Goal: Contribute content

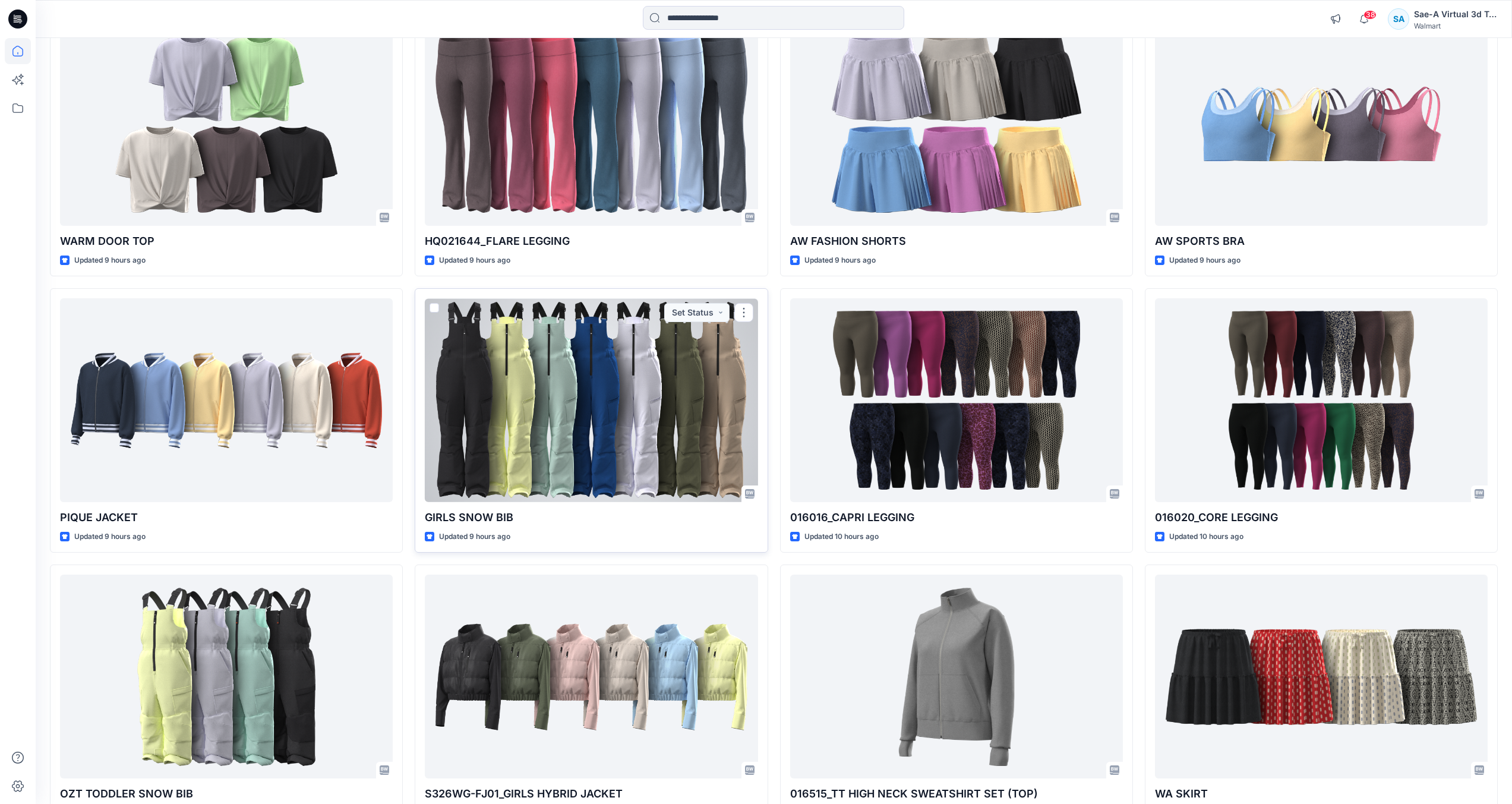
scroll to position [829, 0]
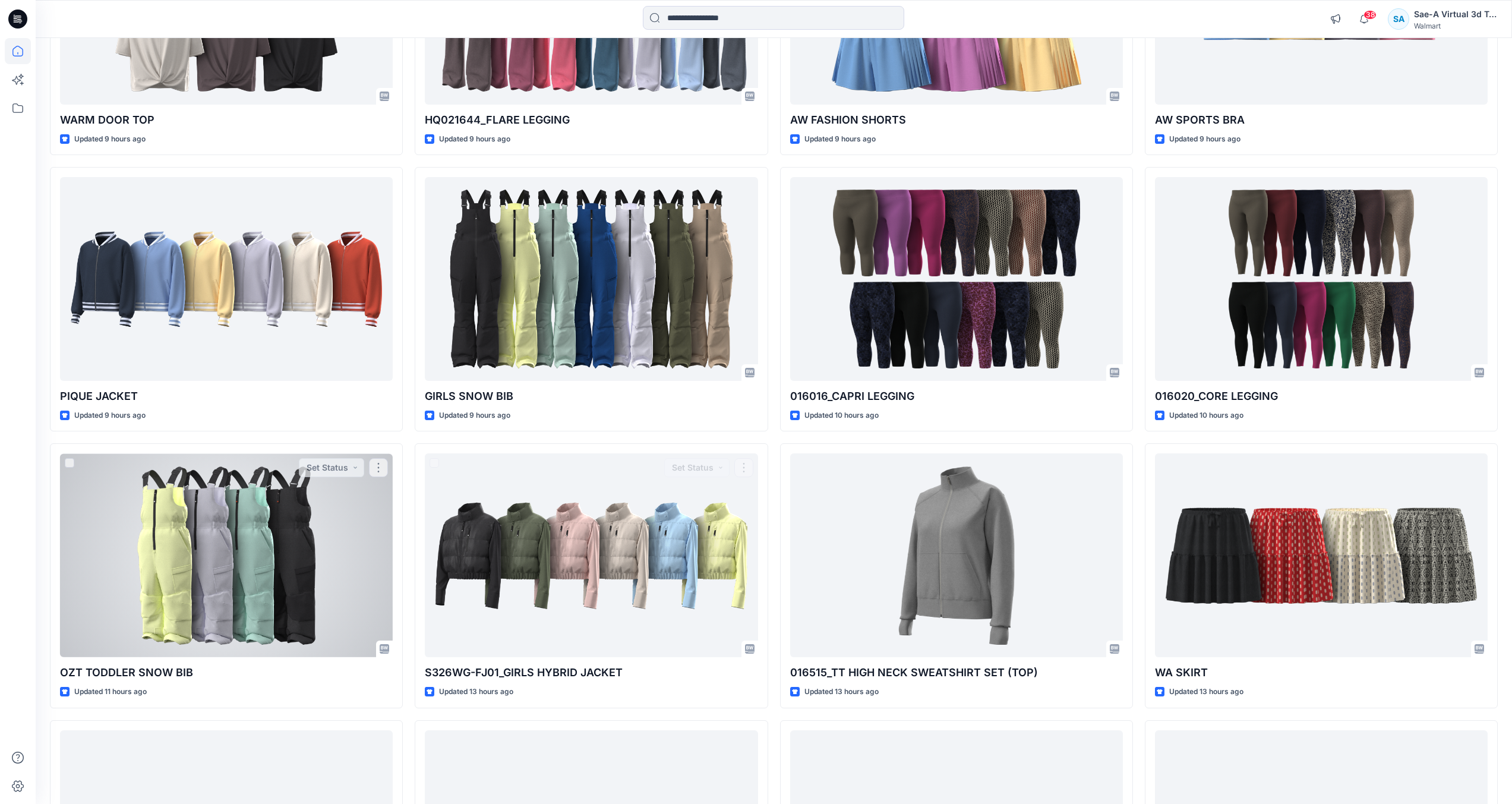
click at [274, 609] on div at bounding box center [226, 555] width 333 height 204
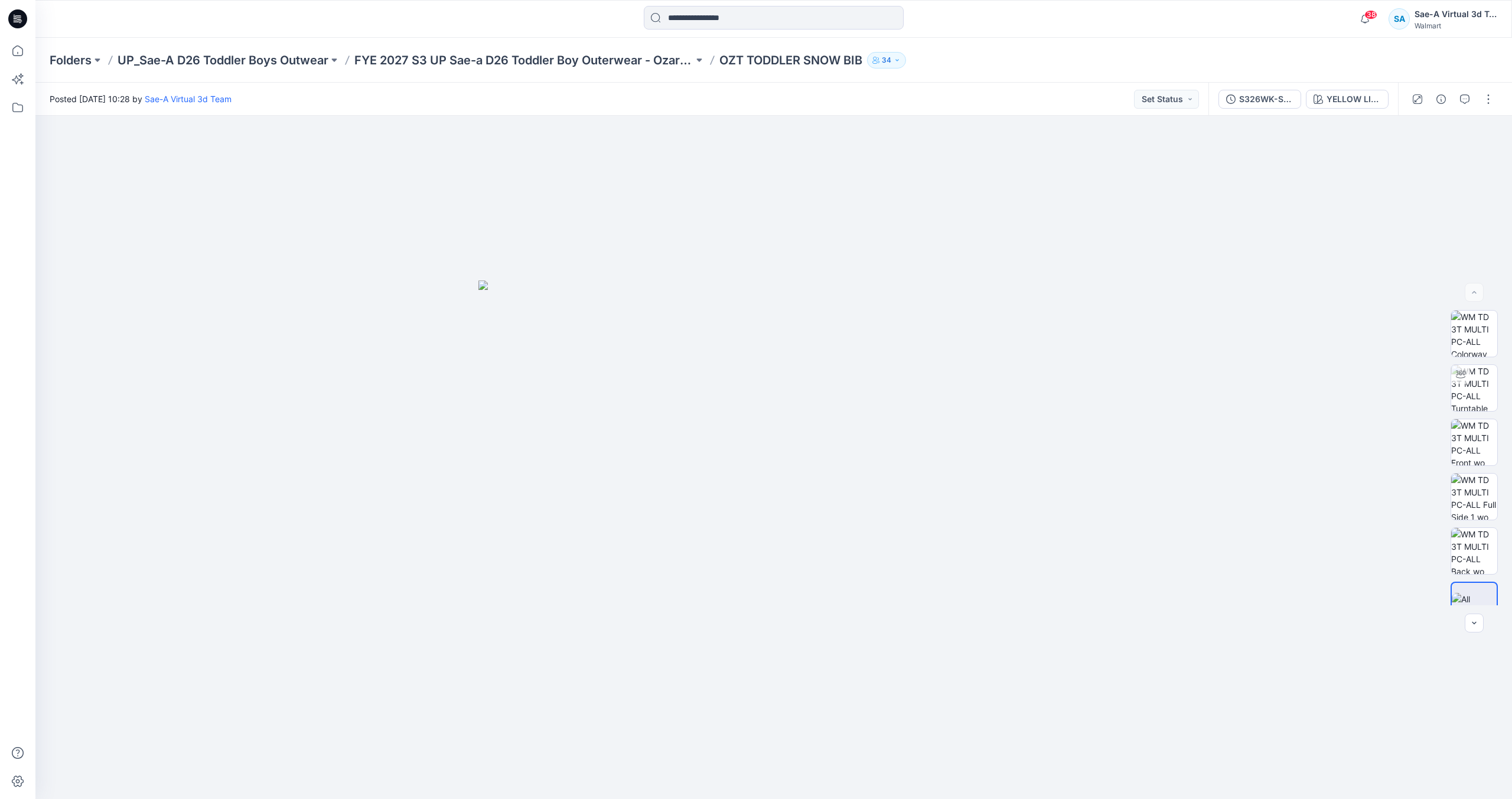
click at [1491, 110] on div at bounding box center [1453, 99] width 110 height 33
click at [1489, 103] on button "button" at bounding box center [1488, 99] width 19 height 19
click at [1440, 161] on button "Edit" at bounding box center [1439, 159] width 109 height 22
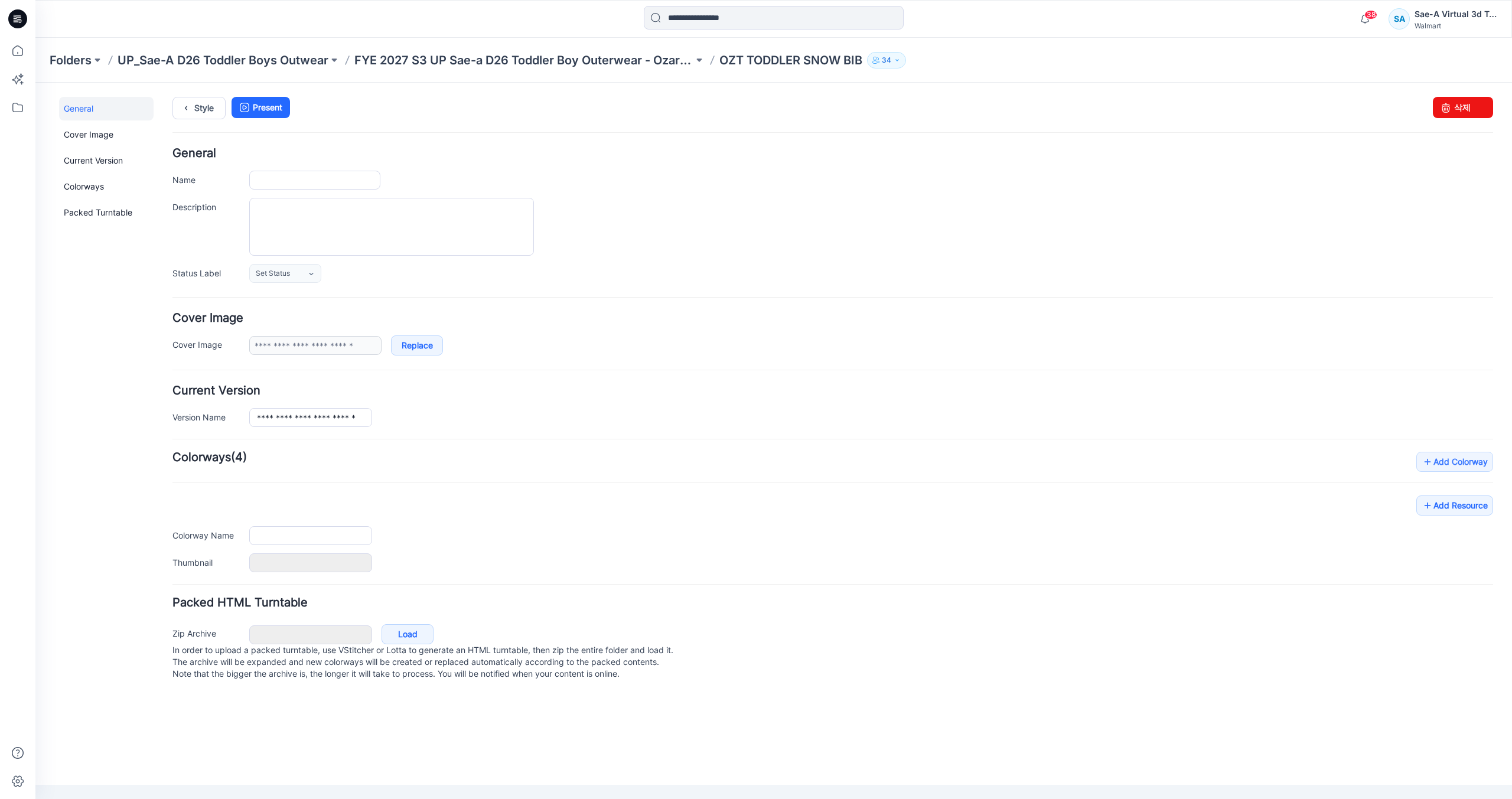
type input "**********"
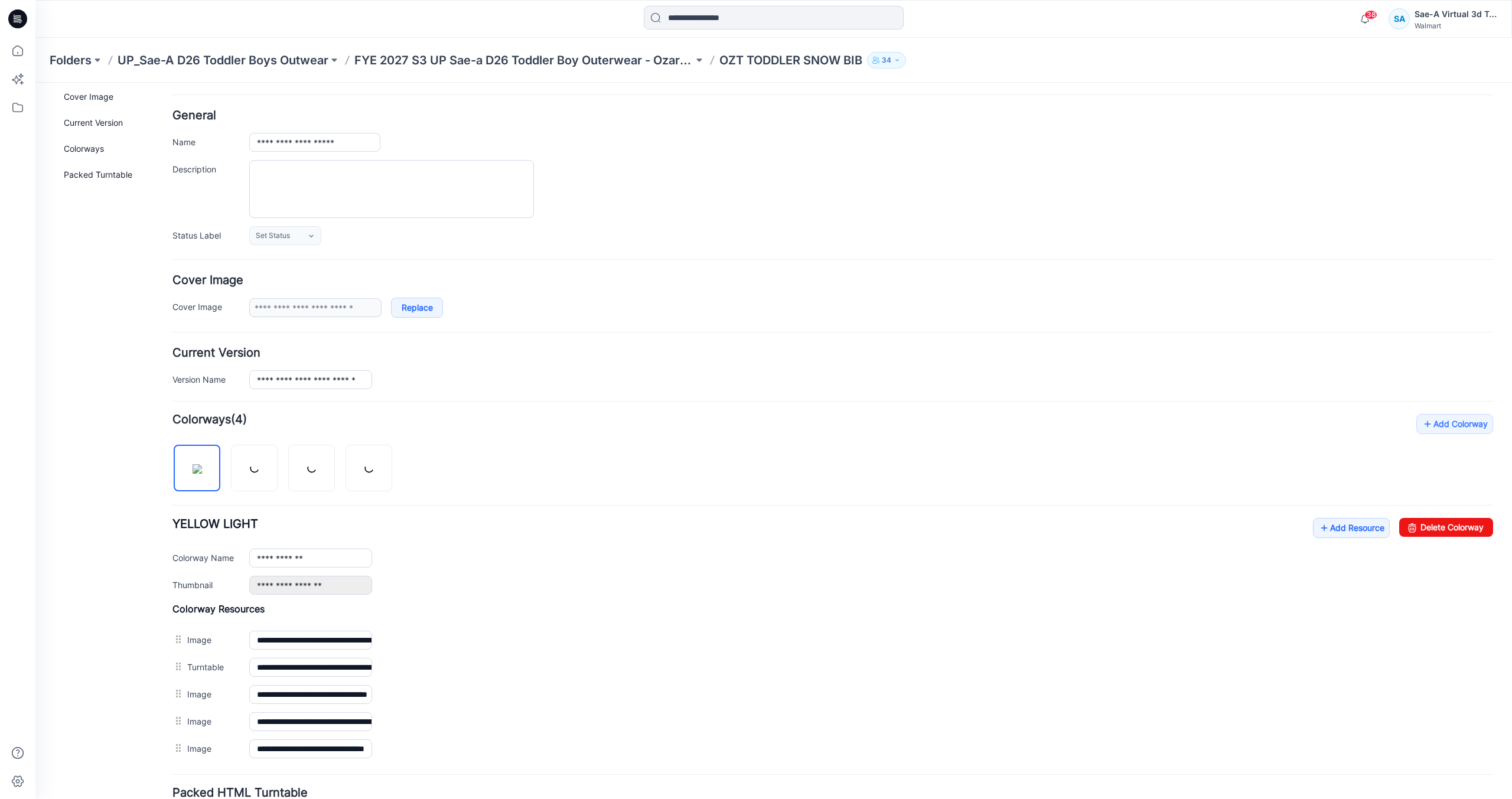
scroll to position [137, 0]
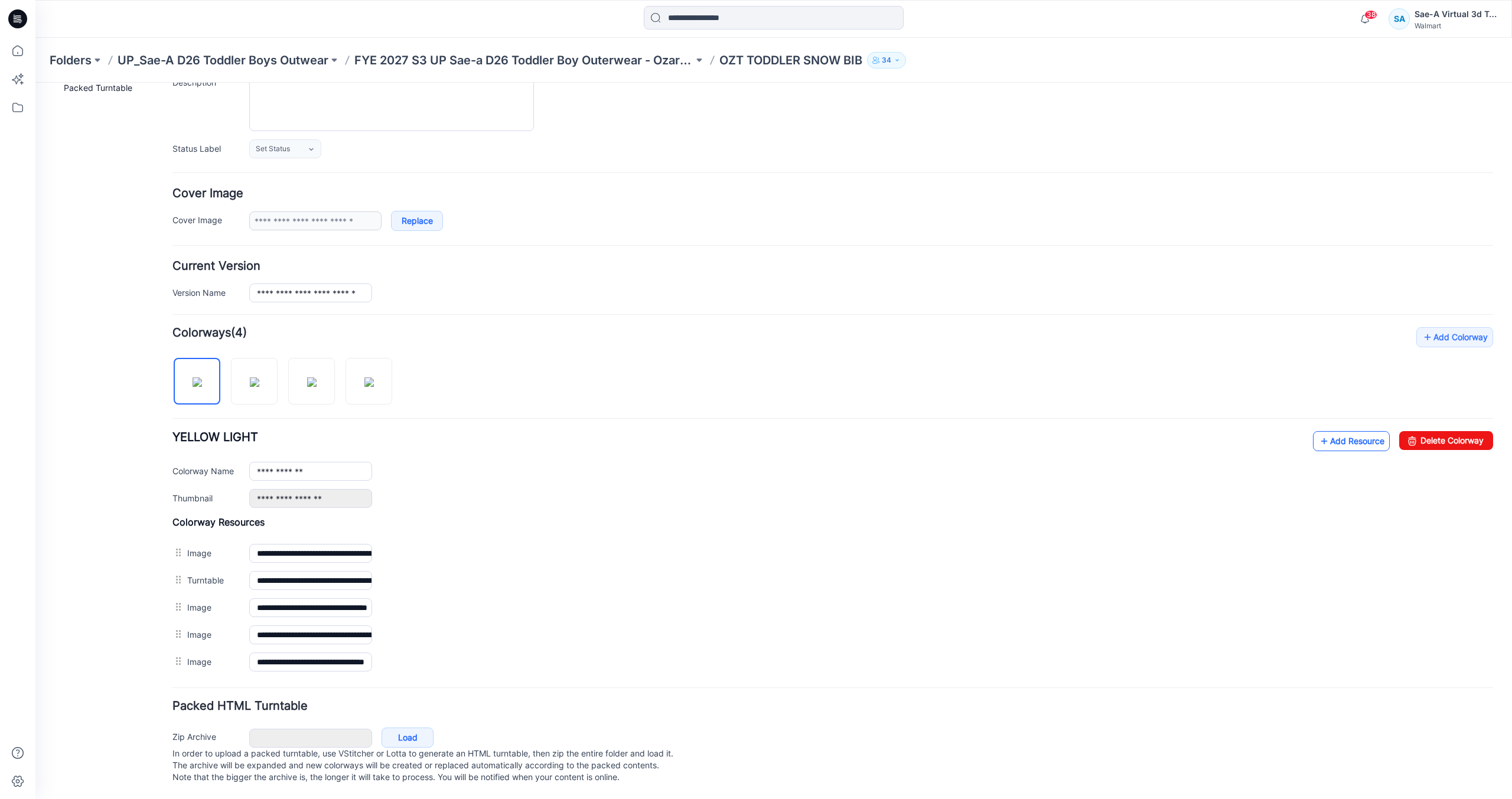
click at [1329, 434] on link "Add Resource" at bounding box center [1351, 441] width 77 height 20
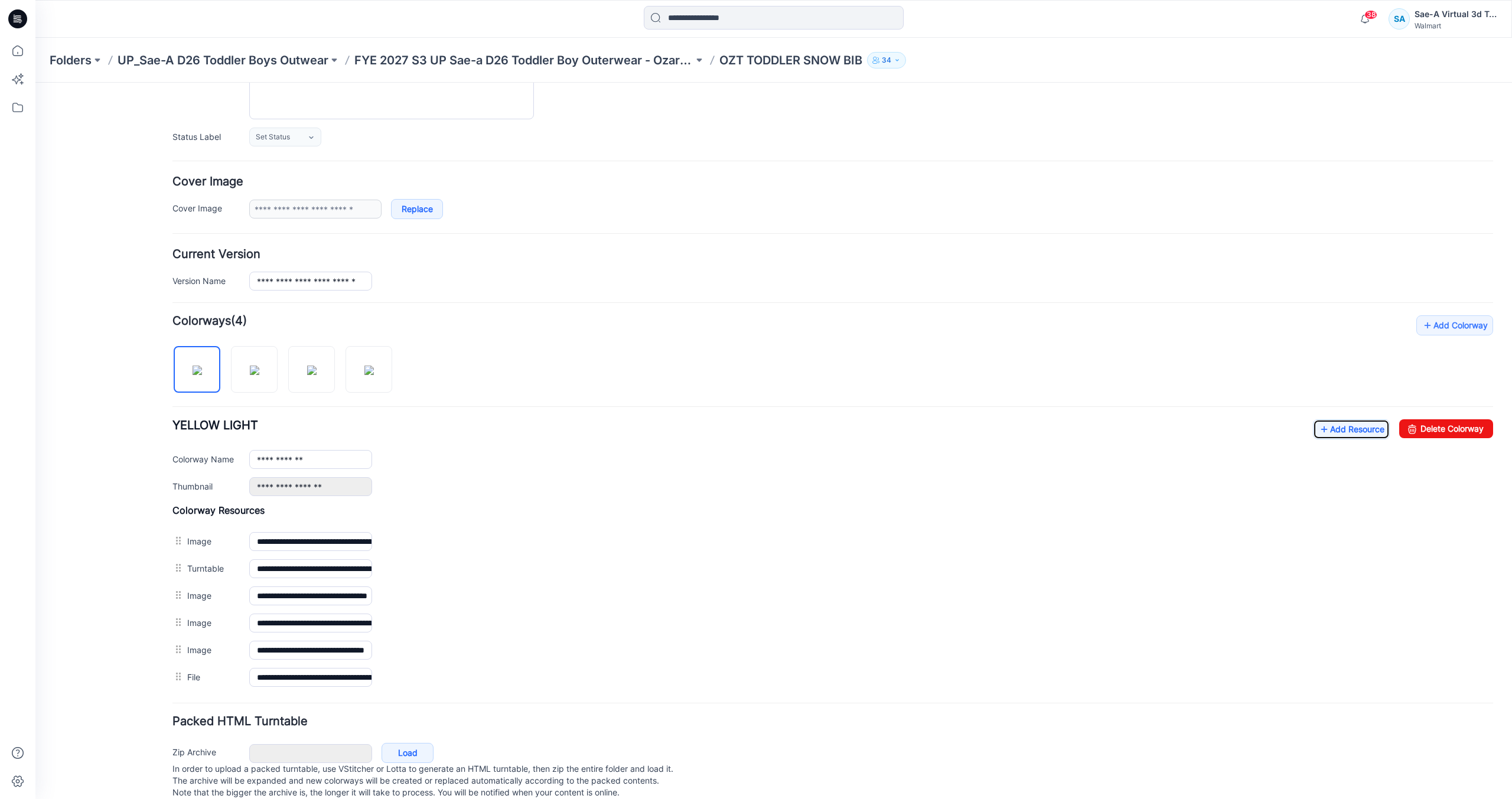
scroll to position [0, 0]
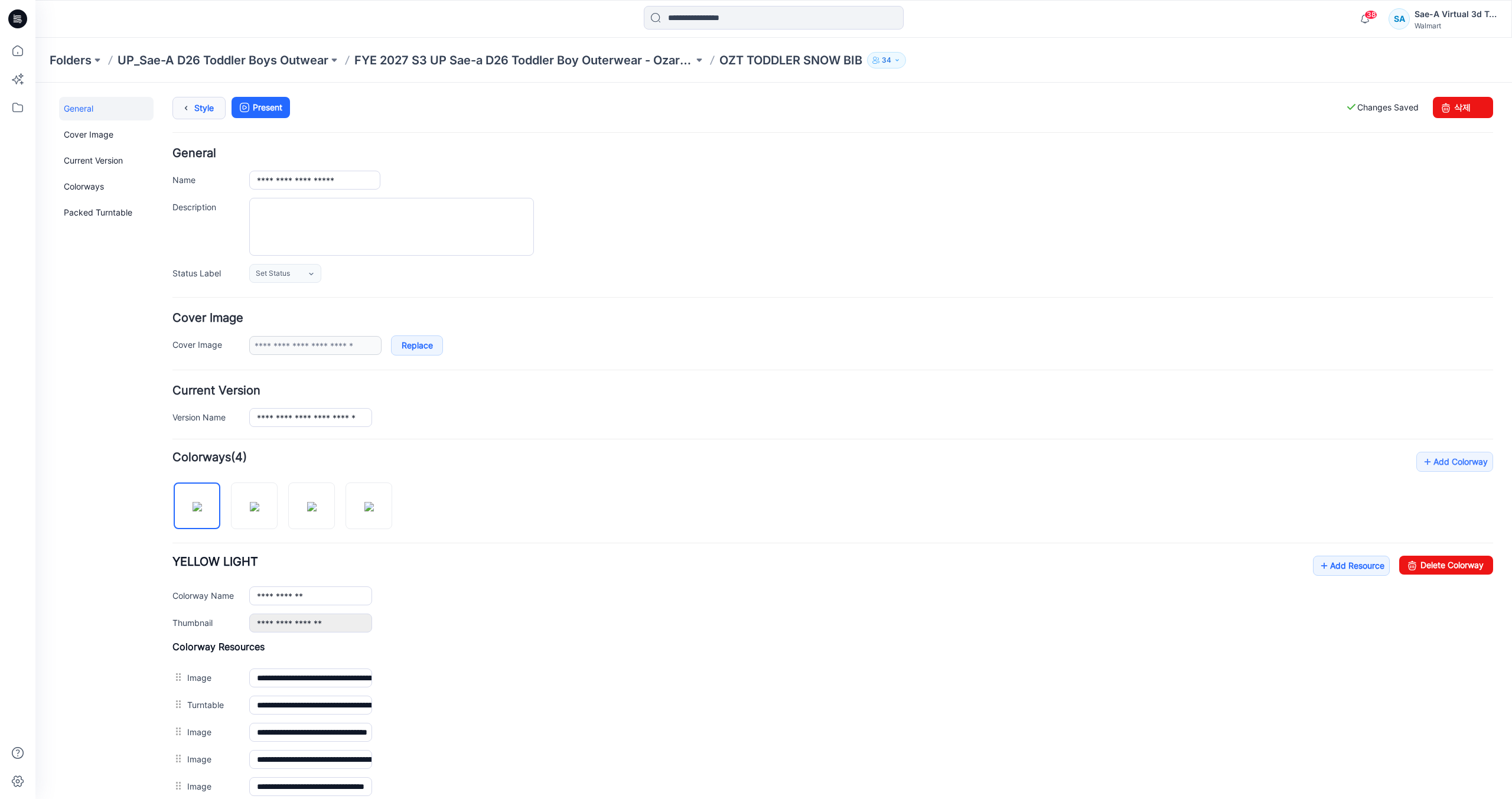
click at [204, 111] on link "Style" at bounding box center [199, 108] width 53 height 22
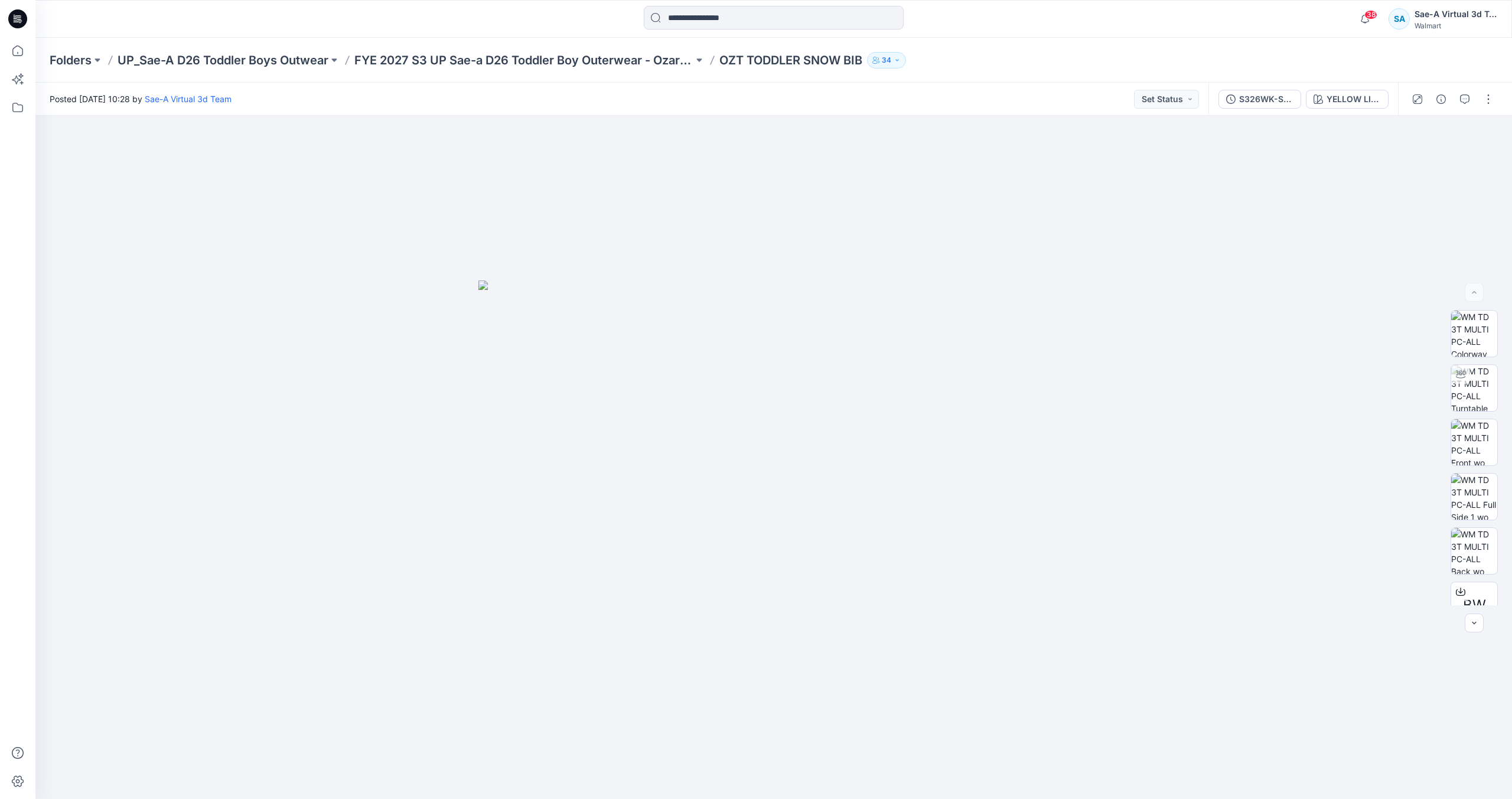
click at [25, 22] on icon at bounding box center [17, 19] width 19 height 19
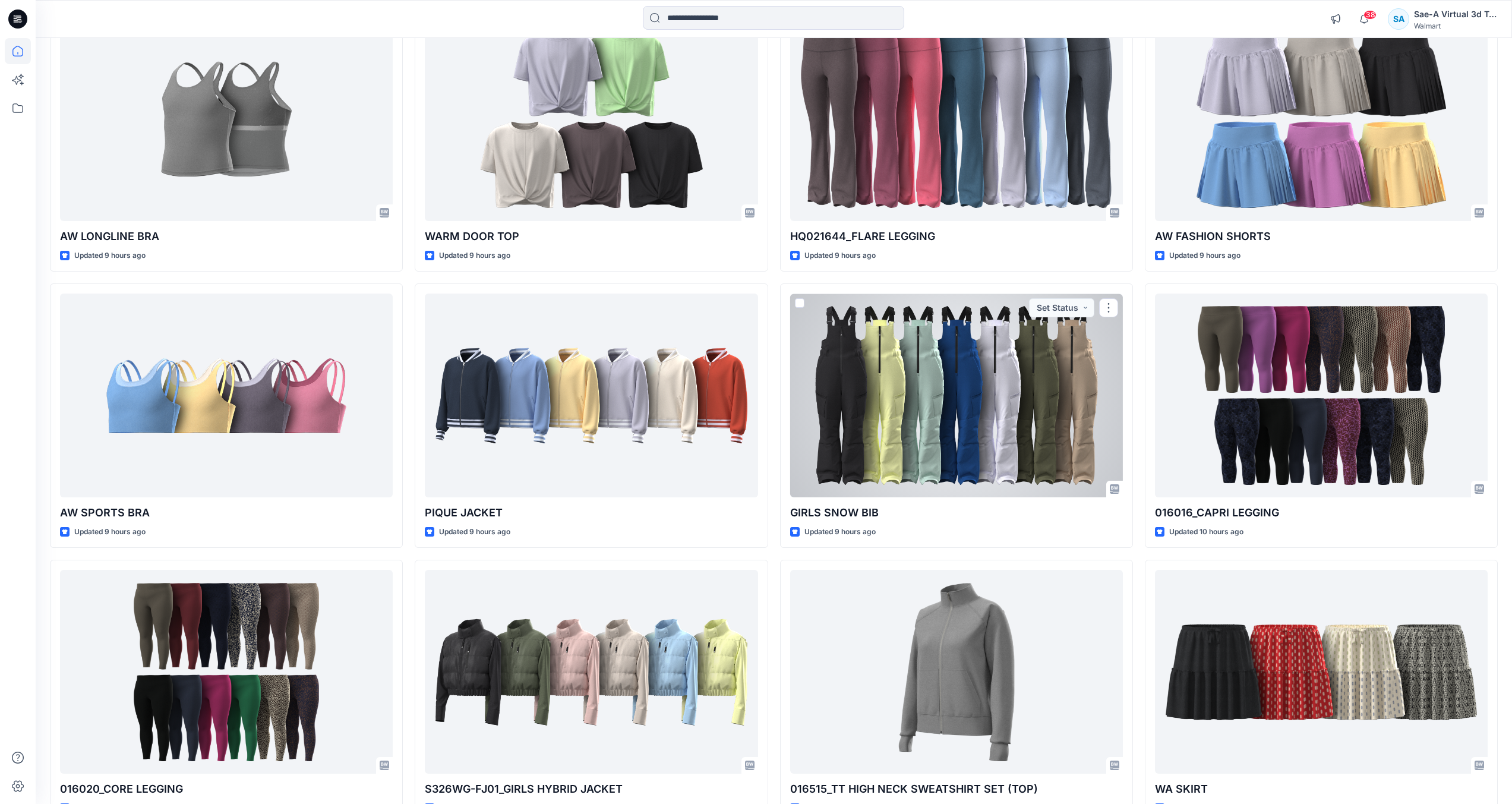
scroll to position [951, 0]
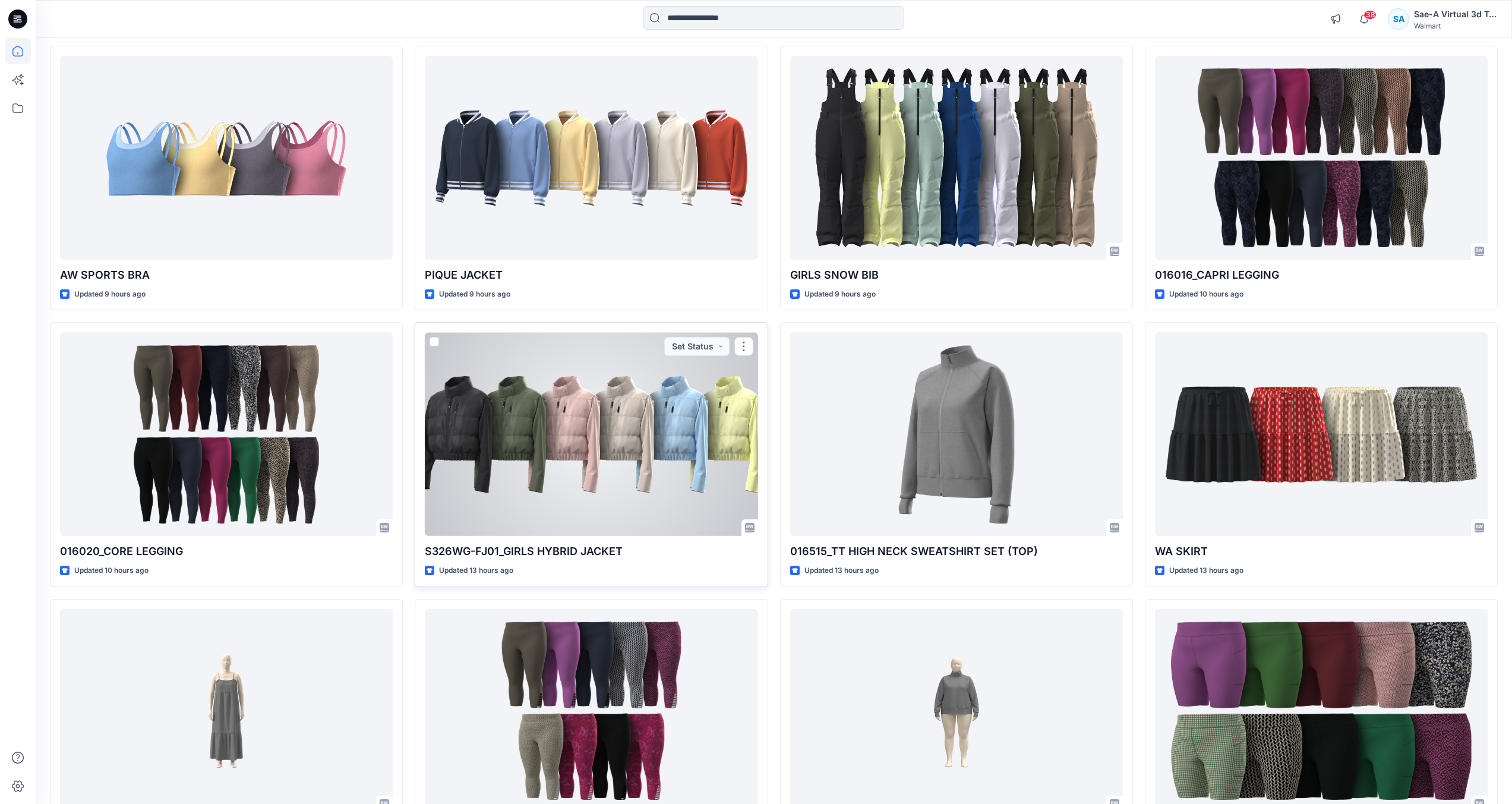
click at [564, 496] on div at bounding box center [591, 434] width 333 height 204
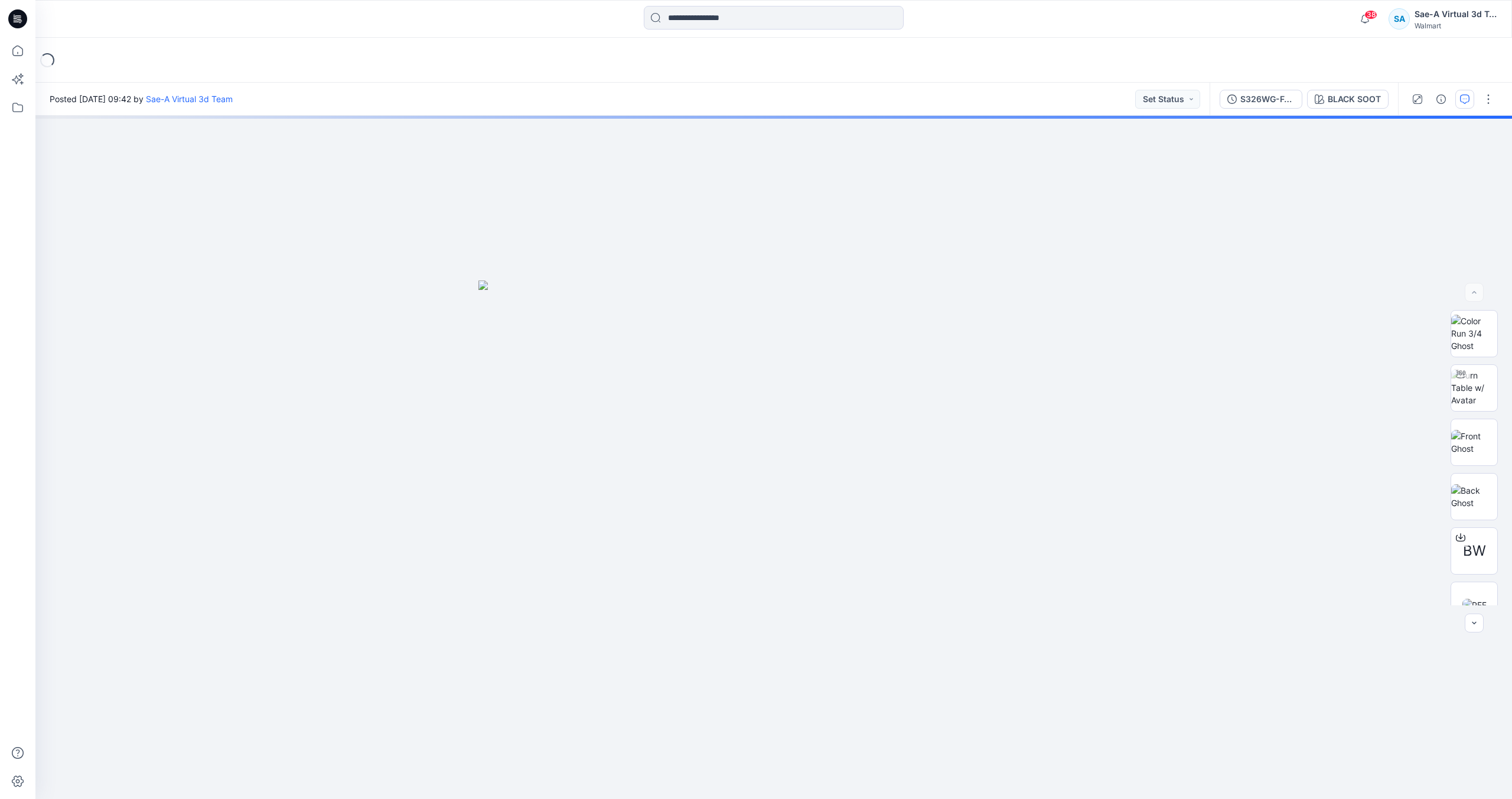
click at [1471, 106] on button "button" at bounding box center [1464, 99] width 19 height 19
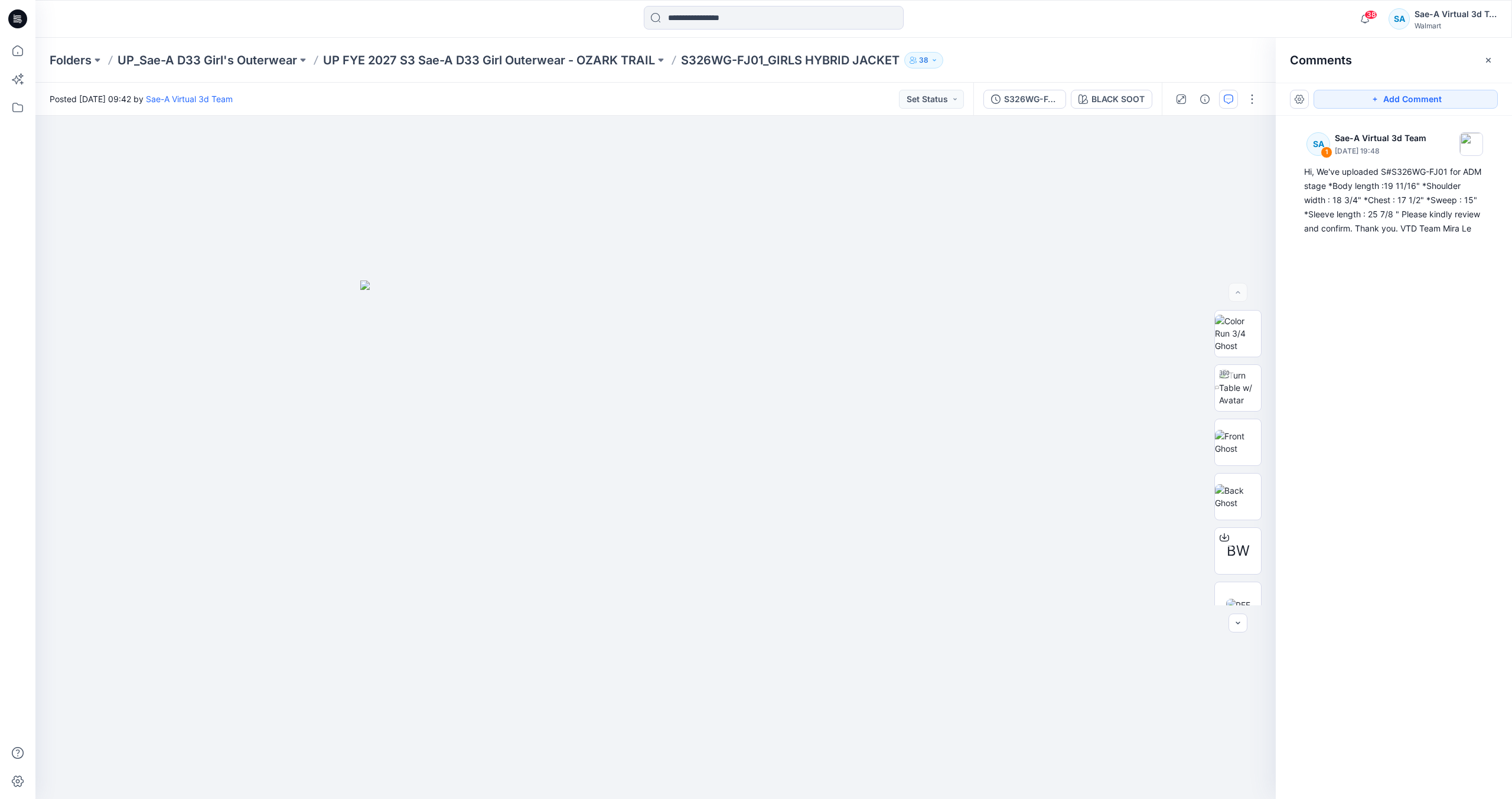
click at [17, 24] on icon at bounding box center [17, 19] width 19 height 19
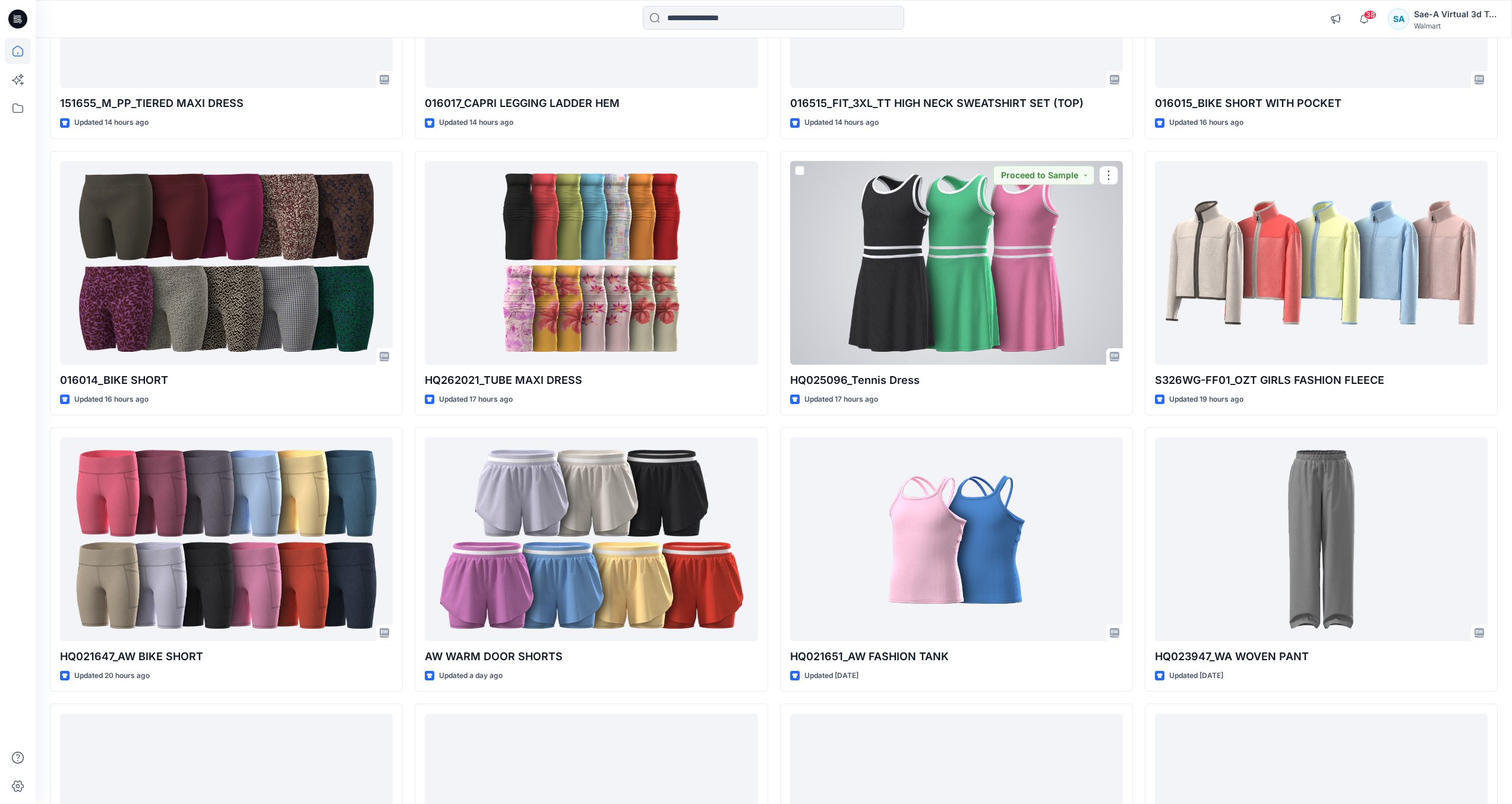
scroll to position [1839, 0]
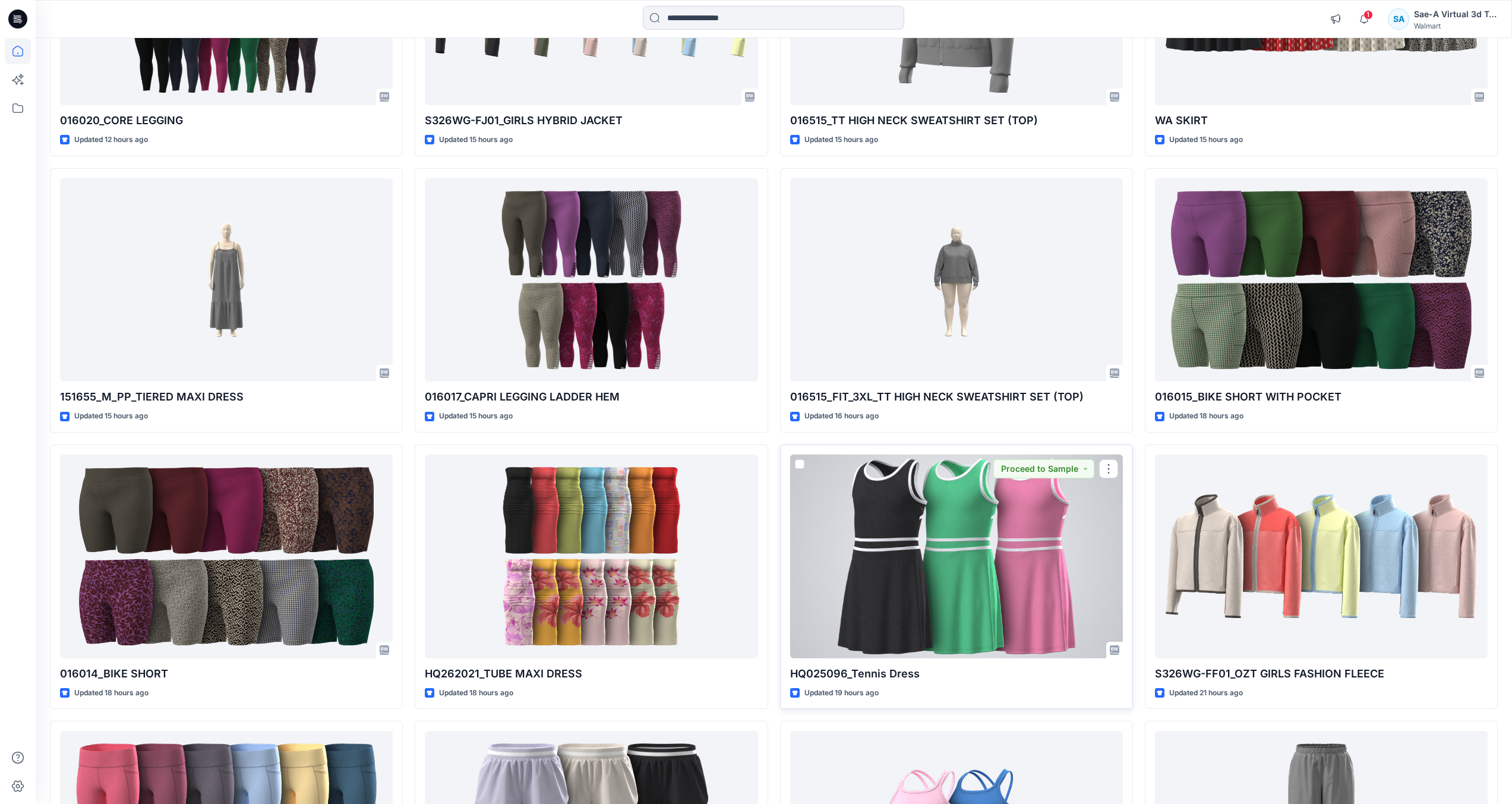
scroll to position [1480, 0]
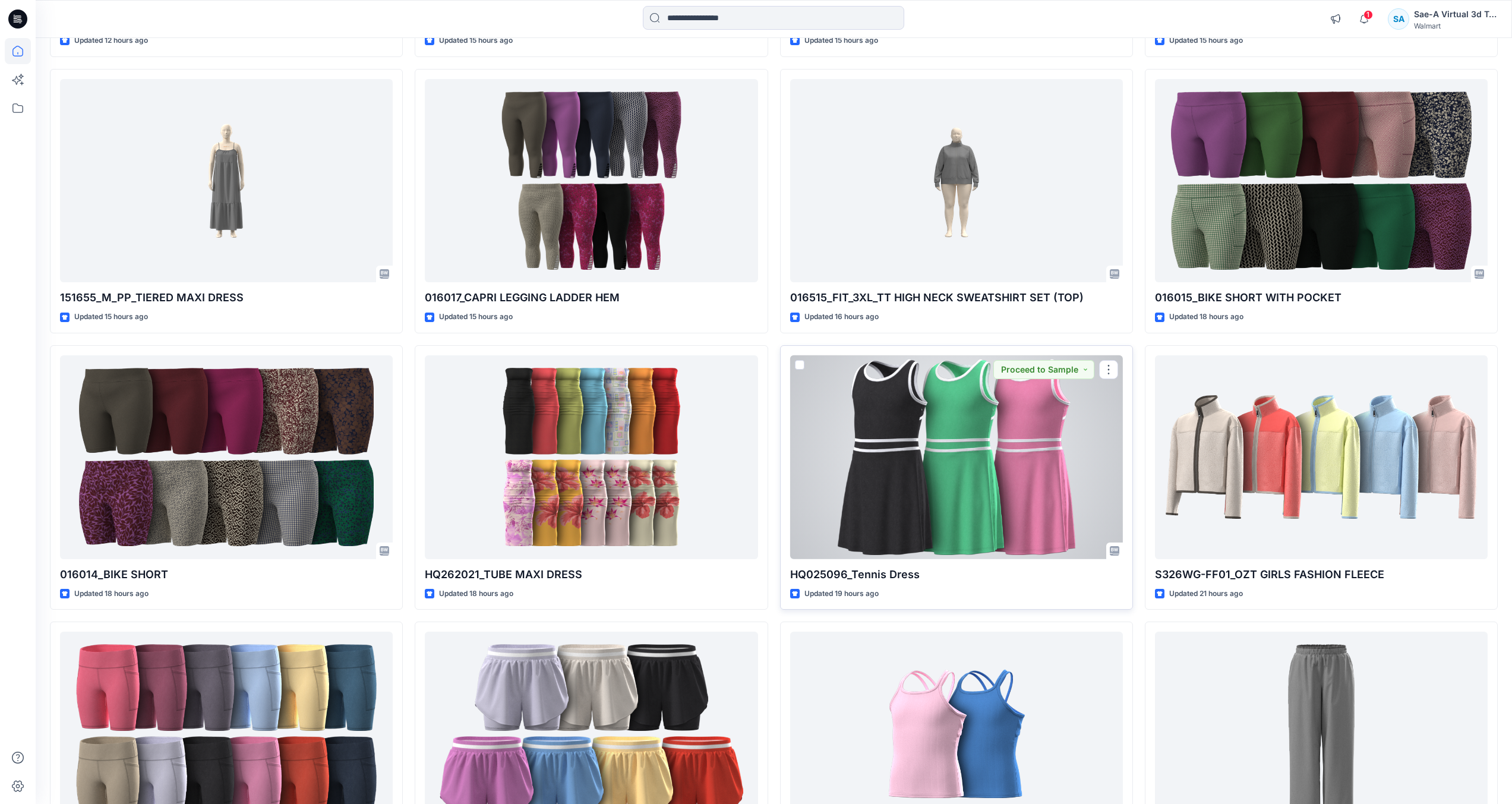
click at [1034, 561] on div "HQ025096_Tennis Dress Updated 19 hours ago Proceed to Sample" at bounding box center [956, 477] width 353 height 265
click at [1034, 536] on div at bounding box center [957, 457] width 333 height 204
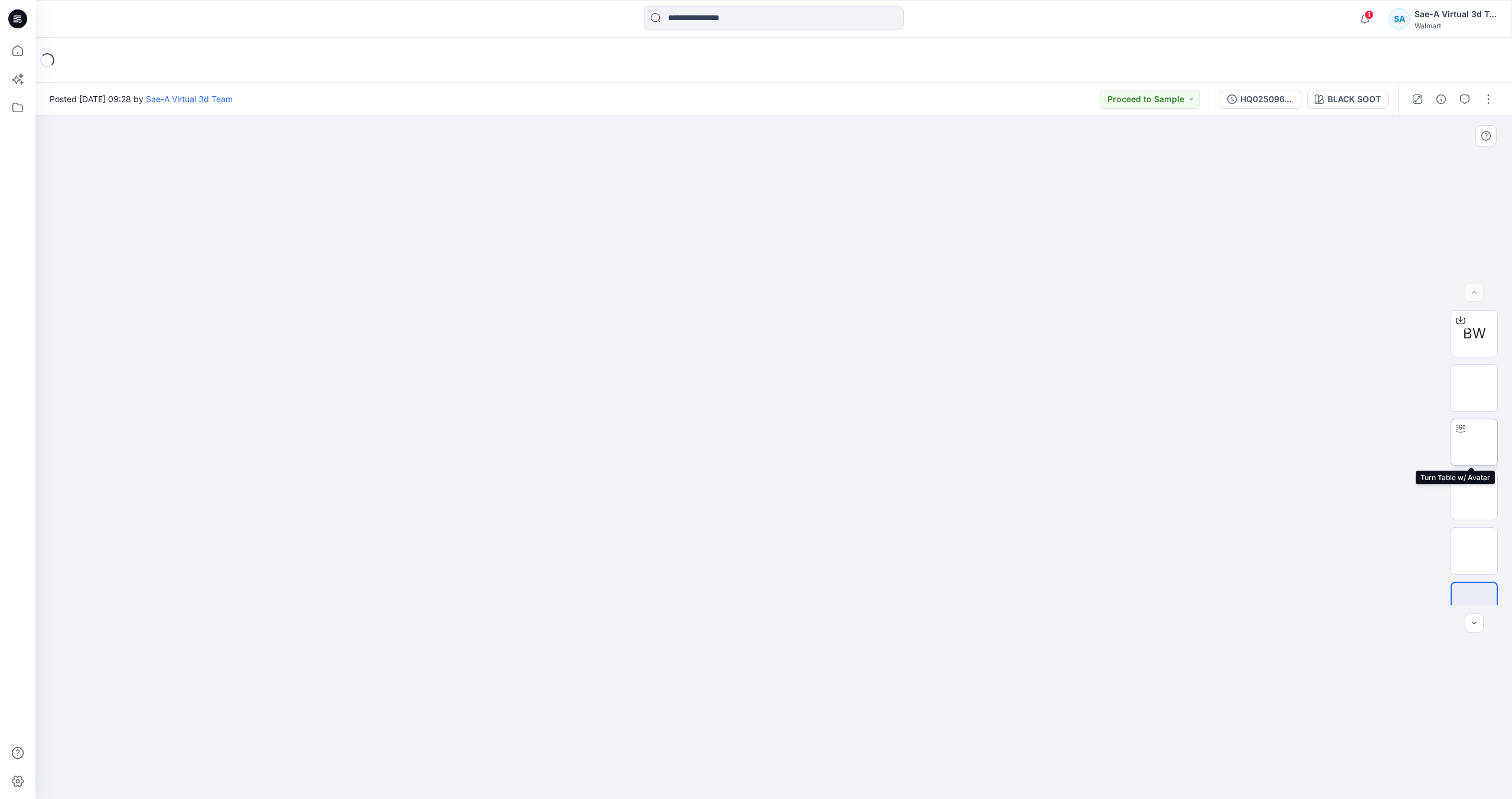
click at [1474, 442] on img at bounding box center [1474, 442] width 0 height 0
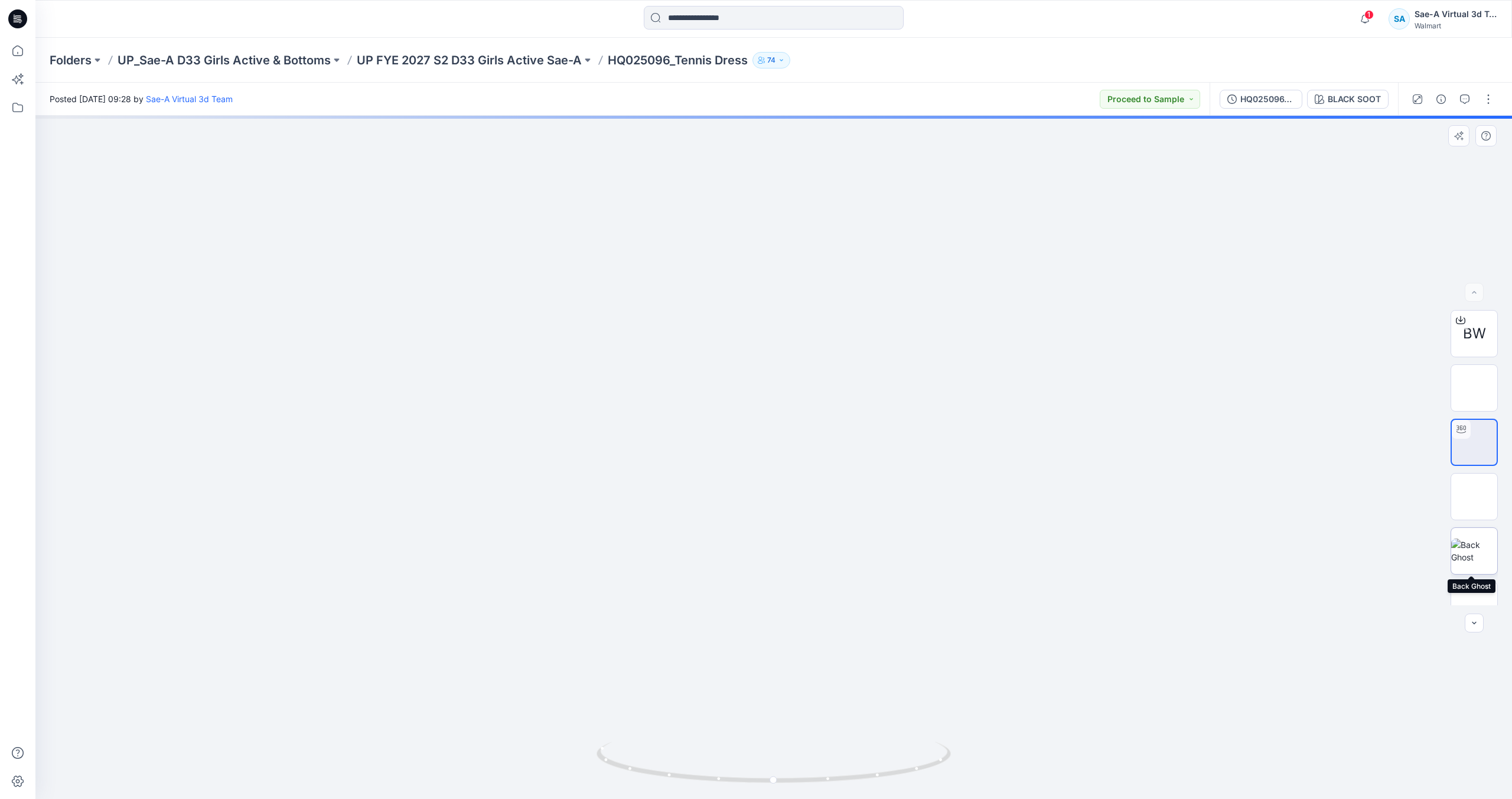
click at [1473, 544] on img at bounding box center [1474, 551] width 46 height 25
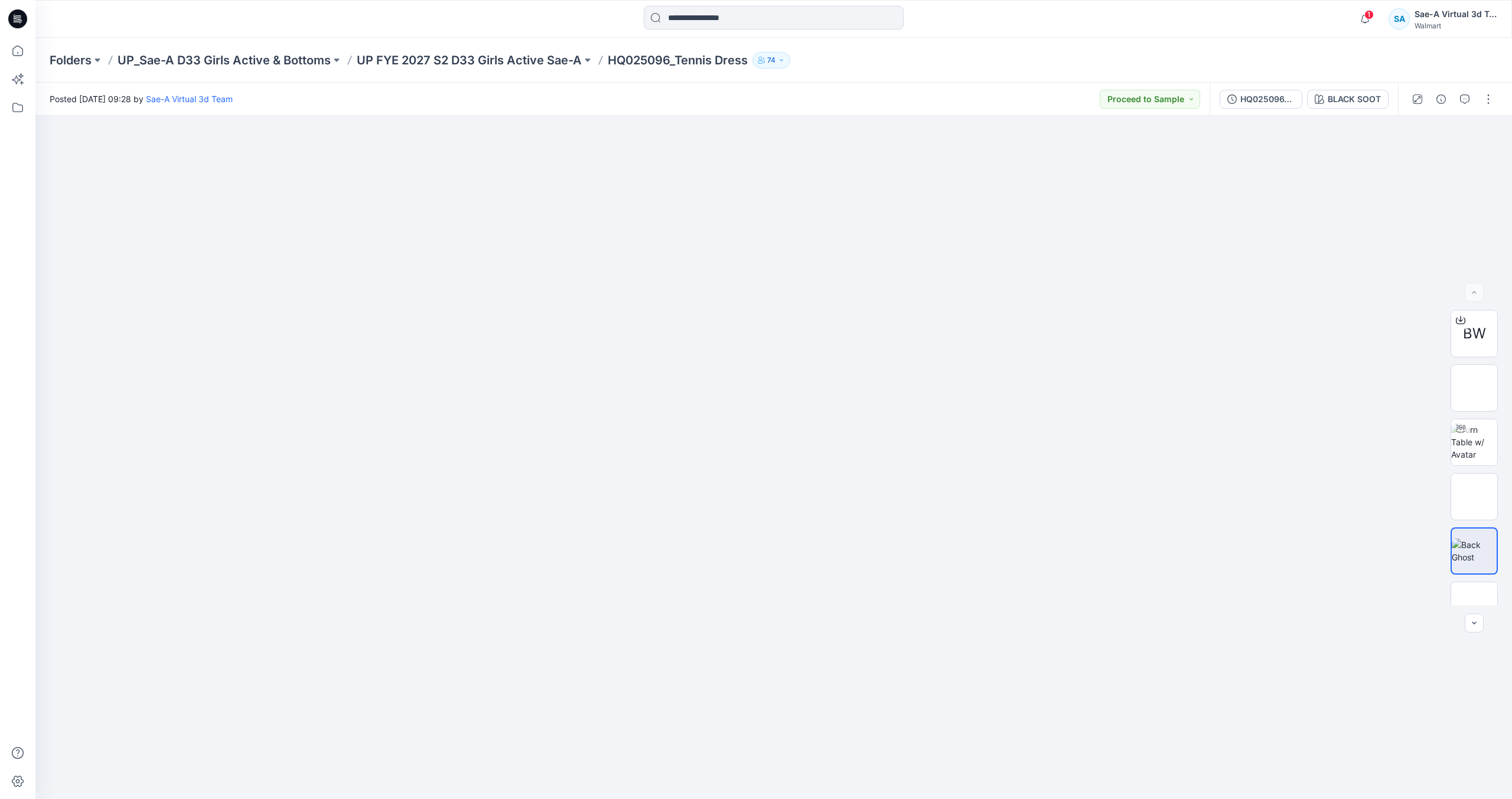
click at [25, 14] on icon at bounding box center [17, 19] width 19 height 19
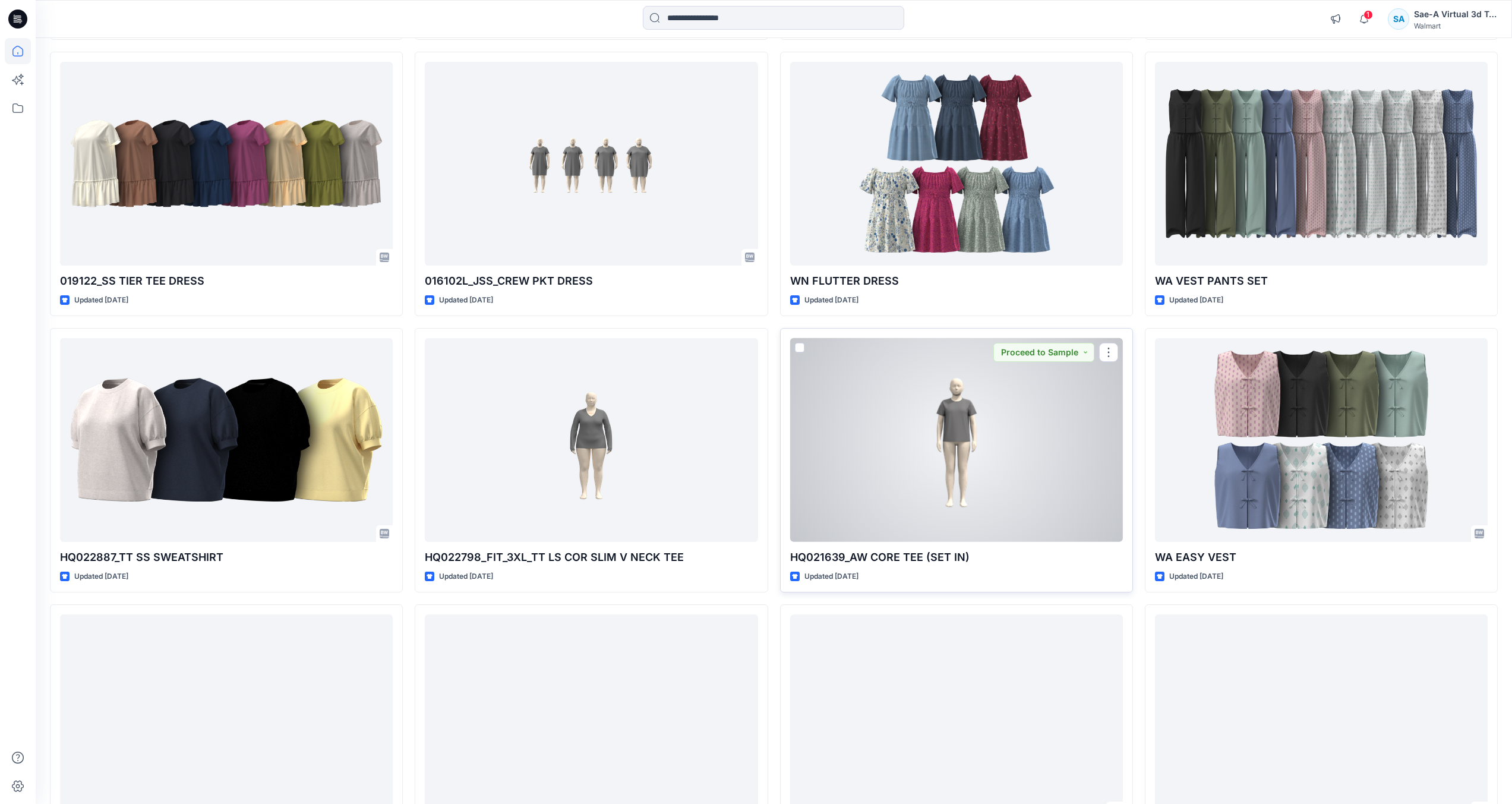
scroll to position [4366, 0]
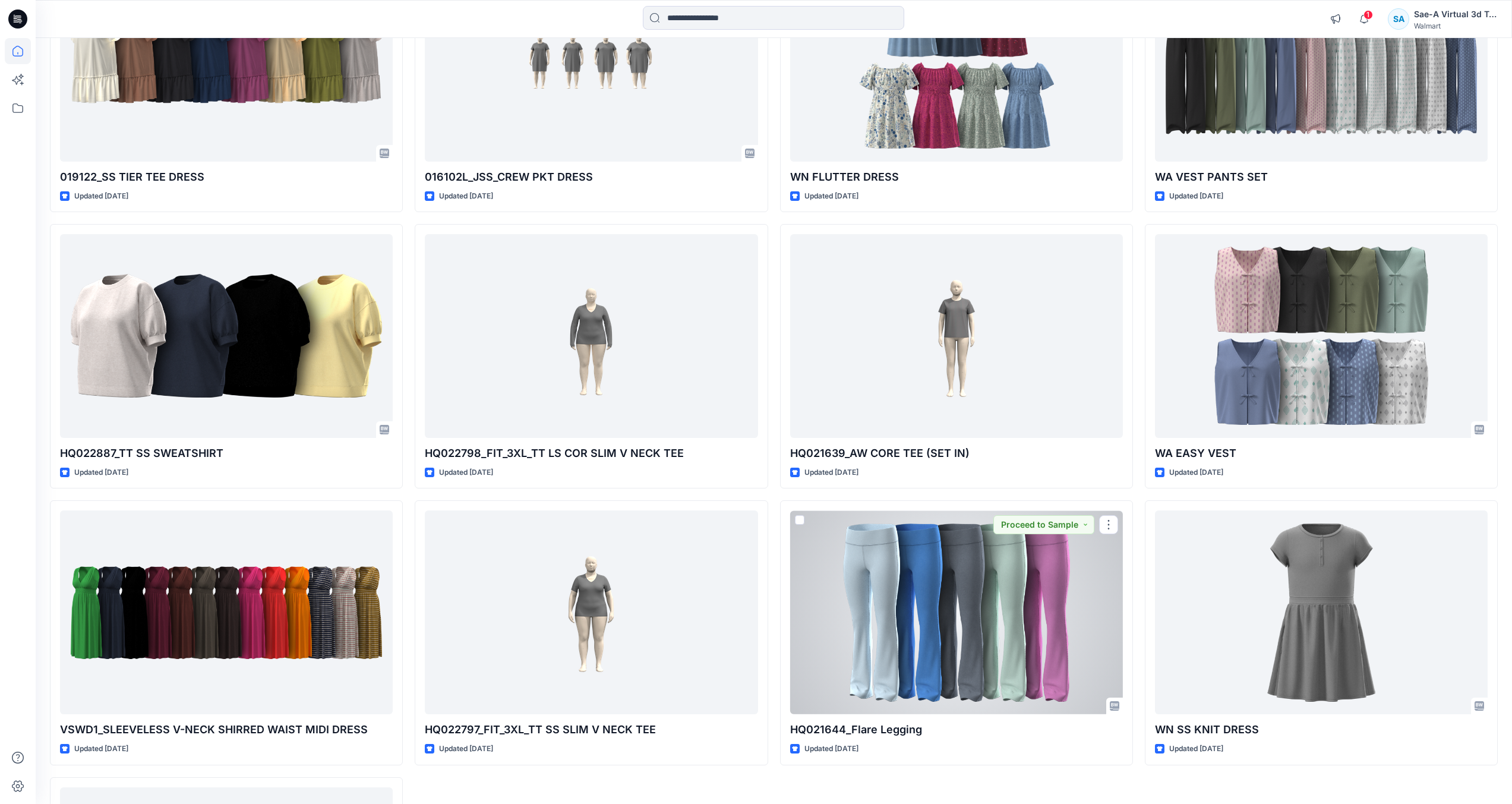
drag, startPoint x: 934, startPoint y: 590, endPoint x: 1481, endPoint y: 489, distance: 556.2
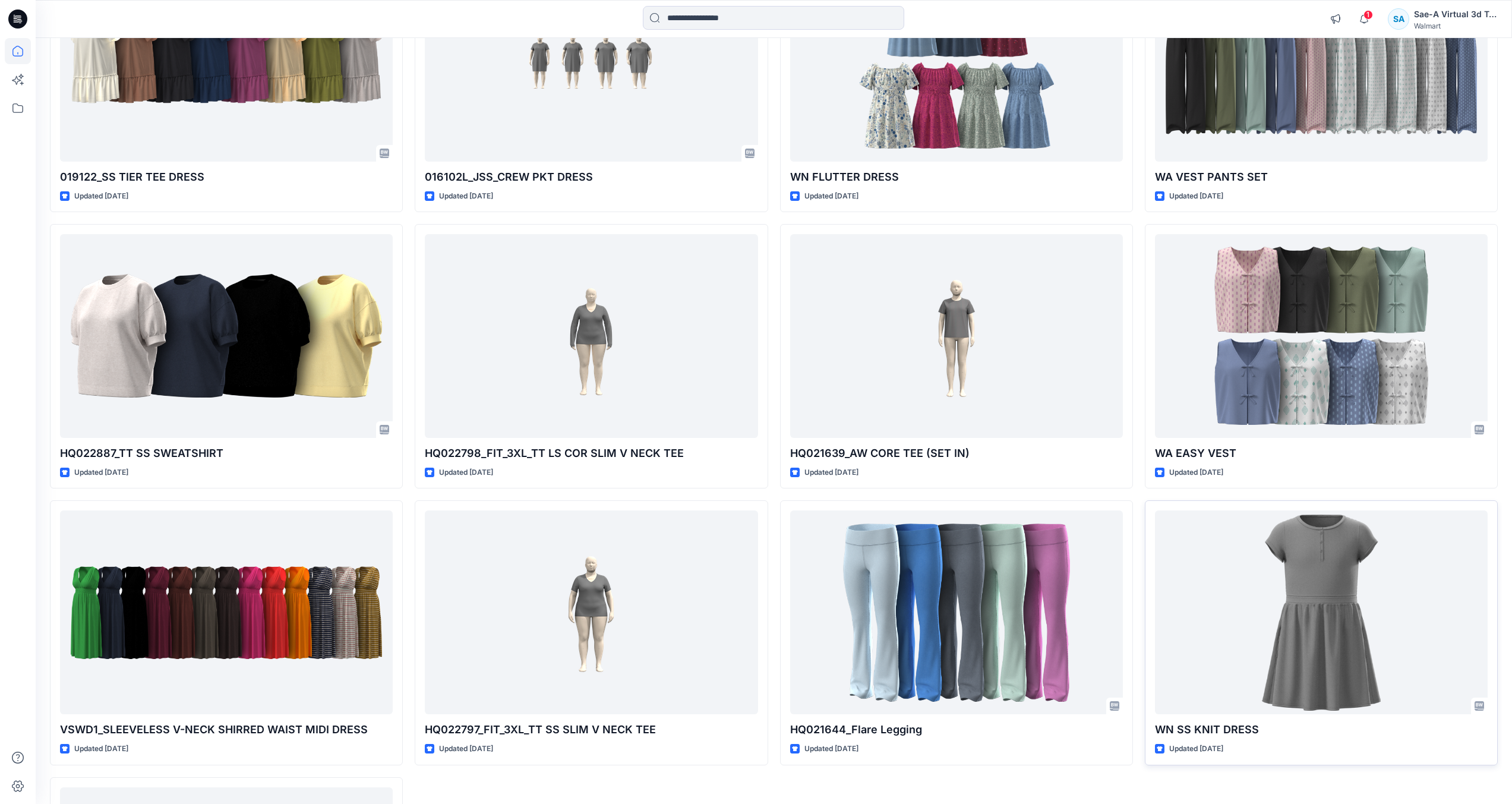
scroll to position [4661, 0]
